Goal: Find specific page/section: Find specific page/section

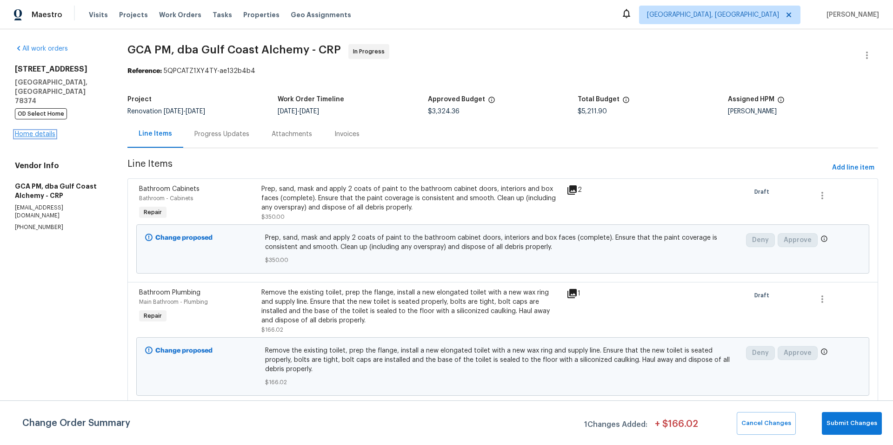
click at [26, 131] on link "Home details" at bounding box center [35, 134] width 40 height 7
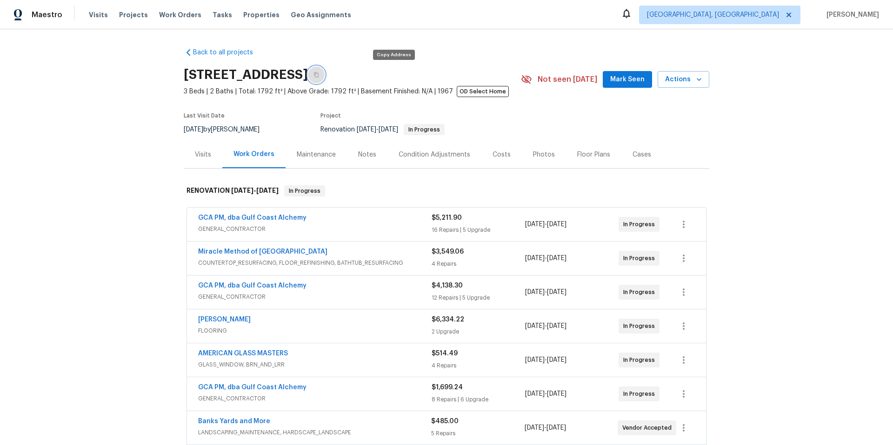
click at [325, 77] on button "button" at bounding box center [316, 74] width 17 height 17
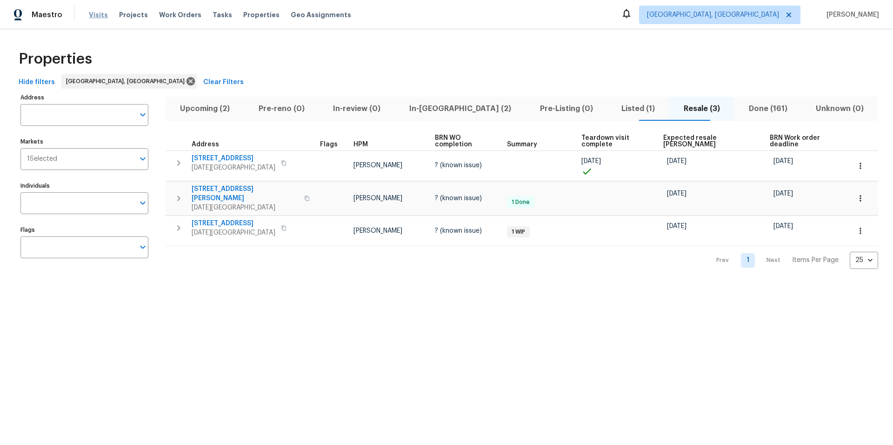
click at [92, 17] on span "Visits" at bounding box center [98, 14] width 19 height 9
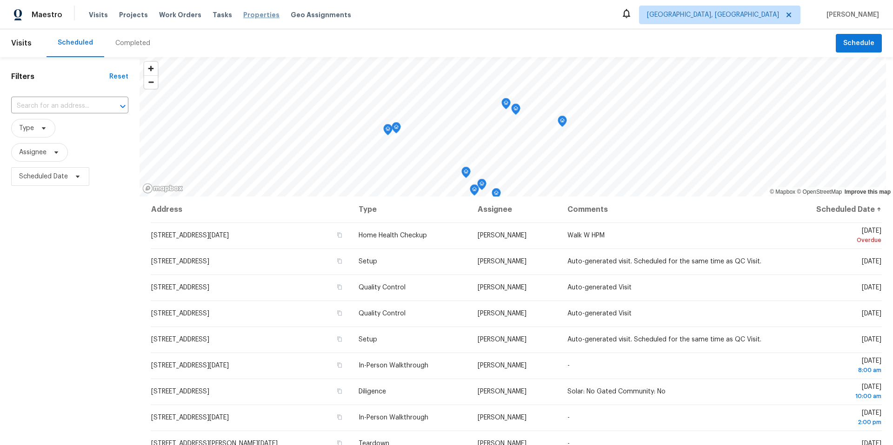
click at [260, 16] on span "Properties" at bounding box center [261, 14] width 36 height 9
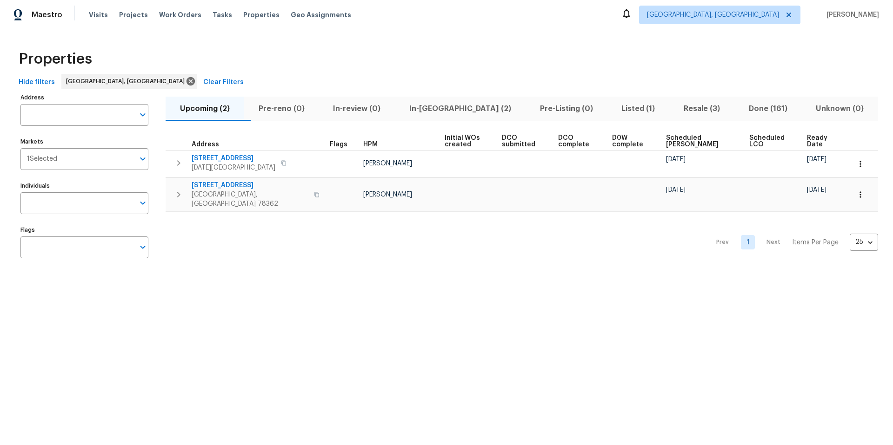
click at [451, 107] on span "In-reno (2)" at bounding box center [460, 108] width 120 height 13
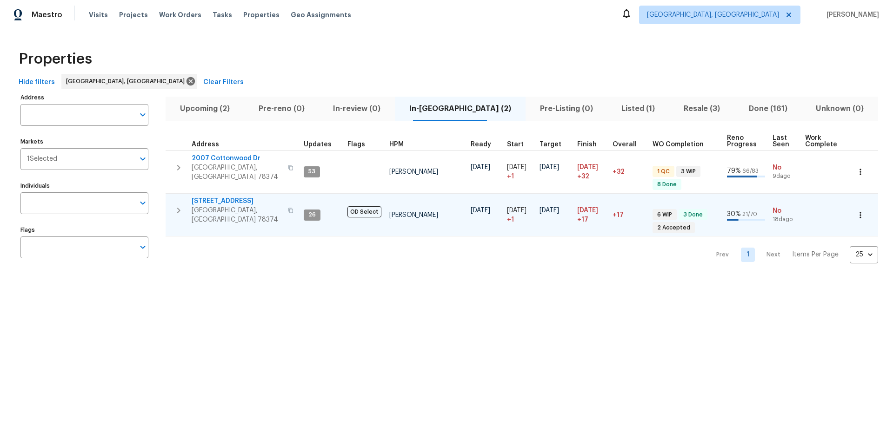
click at [856, 211] on icon "button" at bounding box center [860, 215] width 9 height 9
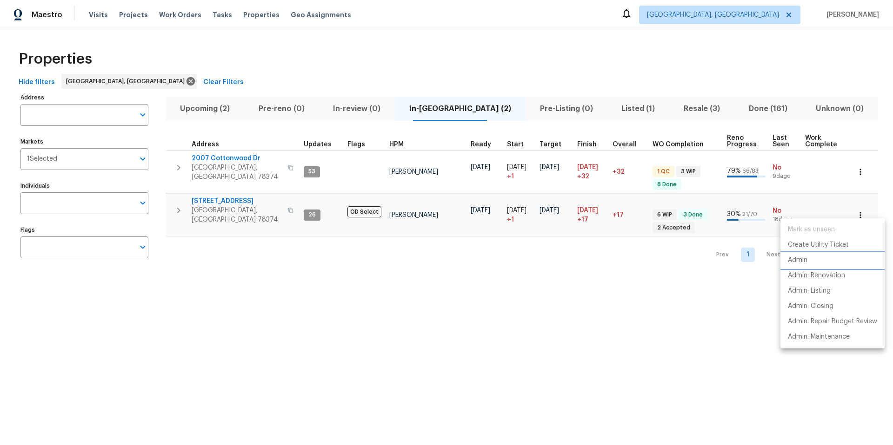
click at [811, 262] on li "Admin" at bounding box center [832, 260] width 104 height 15
click at [614, 110] on div at bounding box center [446, 222] width 893 height 445
